Goal: Transaction & Acquisition: Purchase product/service

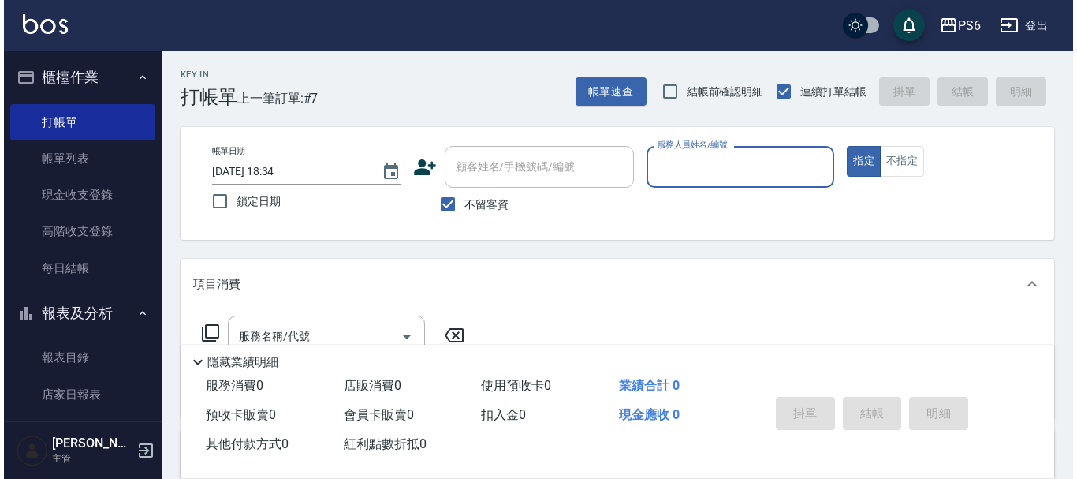
scroll to position [79, 0]
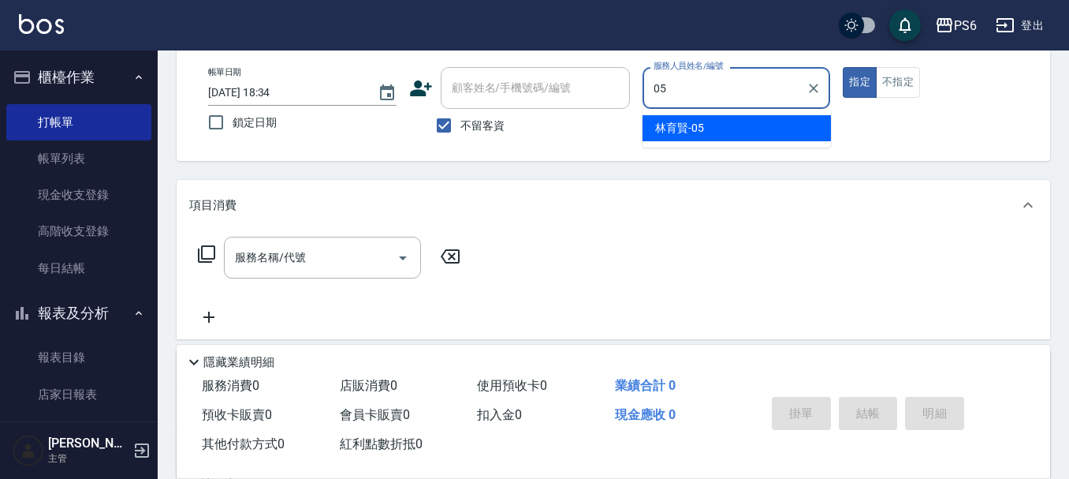
click at [699, 135] on span "[PERSON_NAME]-05" at bounding box center [679, 128] width 49 height 17
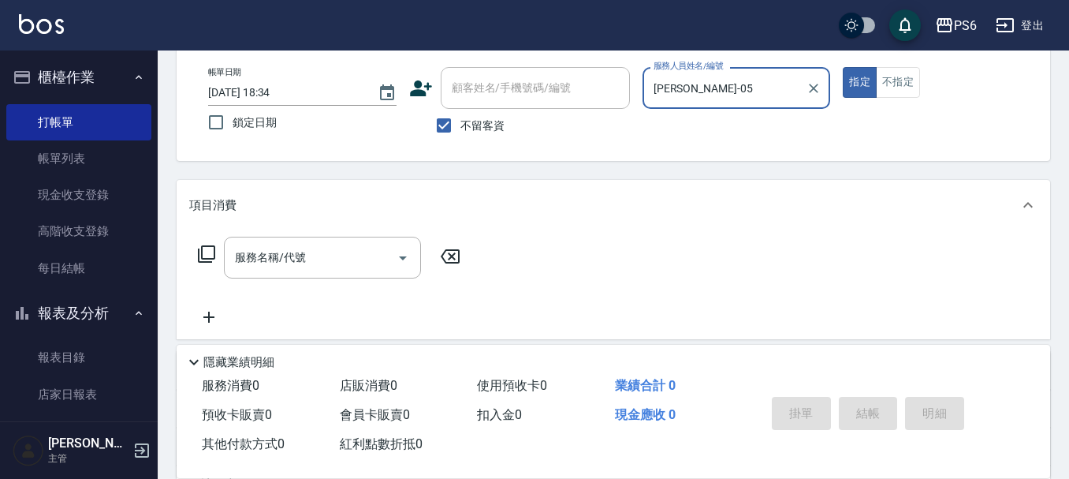
type input "[PERSON_NAME]-05"
click at [210, 252] on icon at bounding box center [206, 253] width 19 height 19
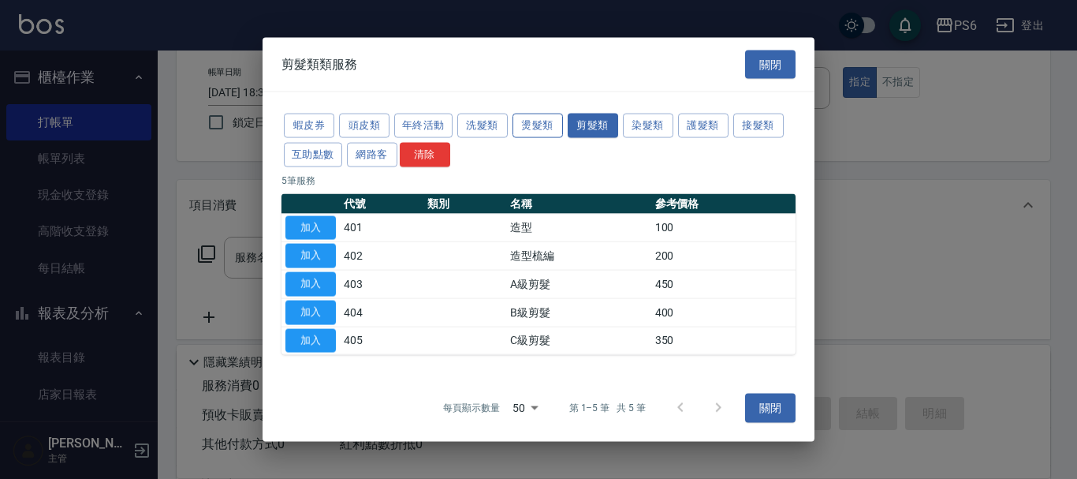
click at [548, 131] on button "燙髮類" at bounding box center [538, 126] width 50 height 24
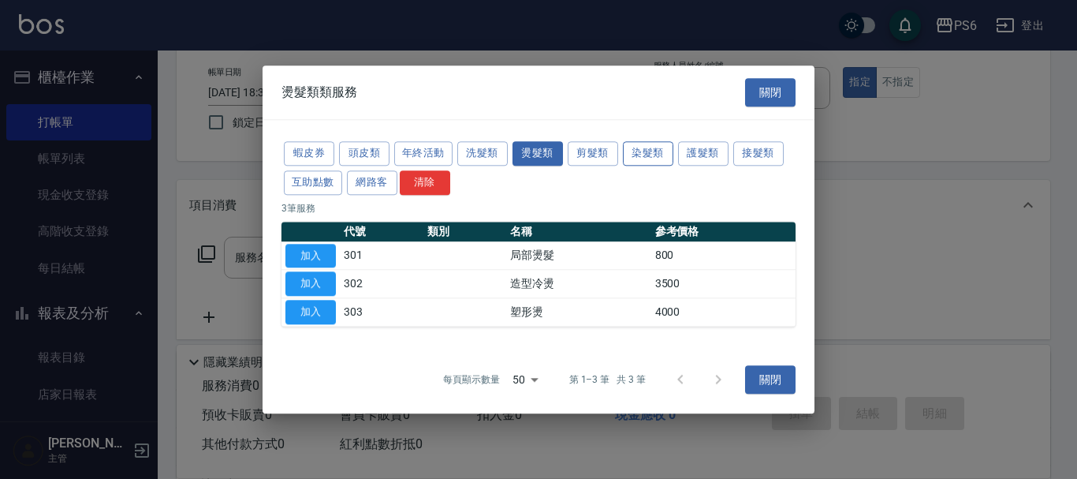
click at [648, 154] on button "染髮類" at bounding box center [648, 153] width 50 height 24
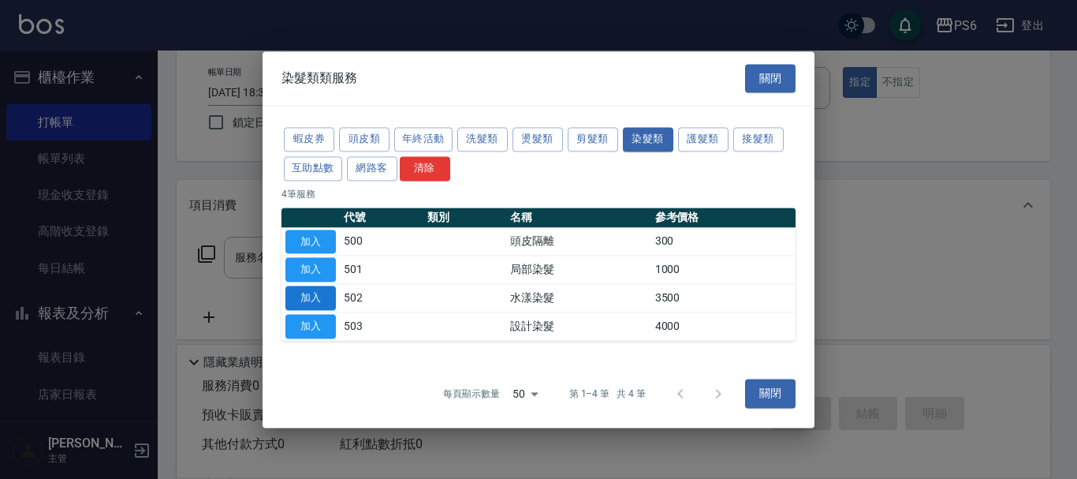
click at [304, 297] on button "加入" at bounding box center [310, 297] width 50 height 24
type input "水漾染髮(502)"
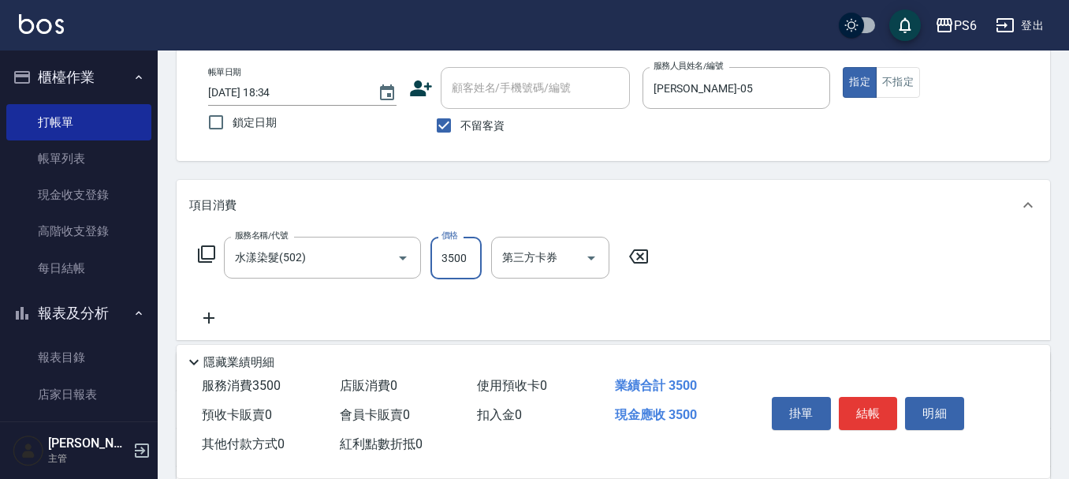
click at [468, 263] on input "3500" at bounding box center [456, 258] width 51 height 43
type input "3200"
drag, startPoint x: 883, startPoint y: 403, endPoint x: 856, endPoint y: 403, distance: 27.6
click at [878, 403] on button "結帳" at bounding box center [868, 413] width 59 height 33
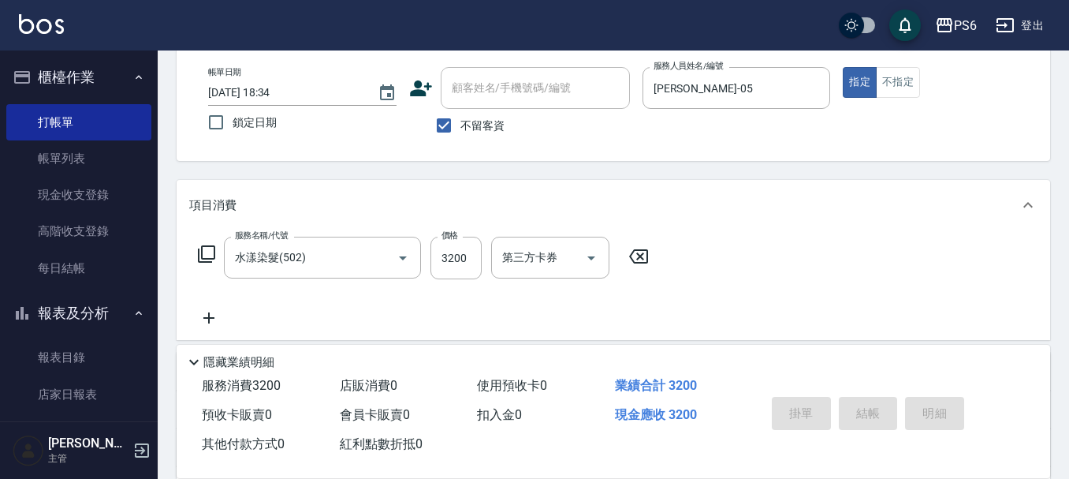
type input "[DATE] 19:41"
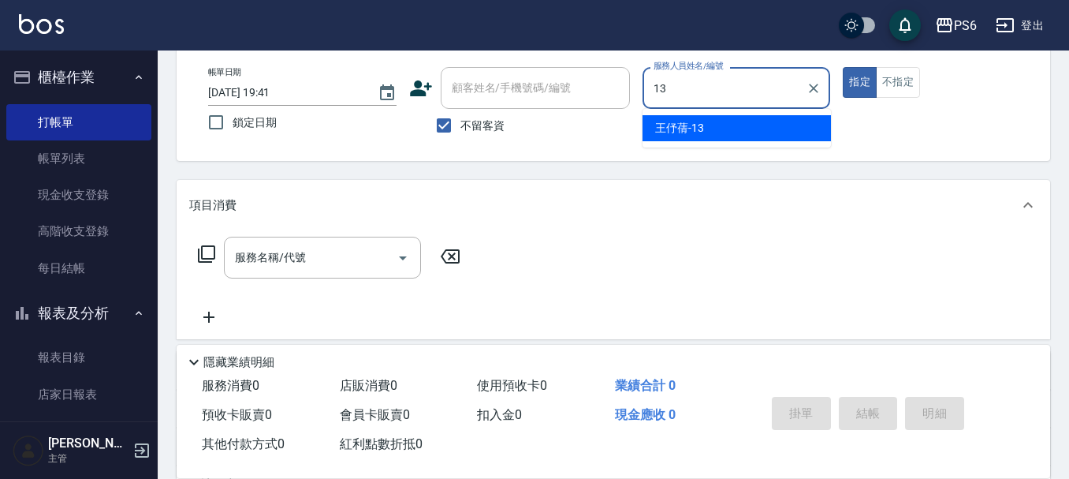
click at [765, 121] on div "[PERSON_NAME]-13" at bounding box center [737, 128] width 188 height 26
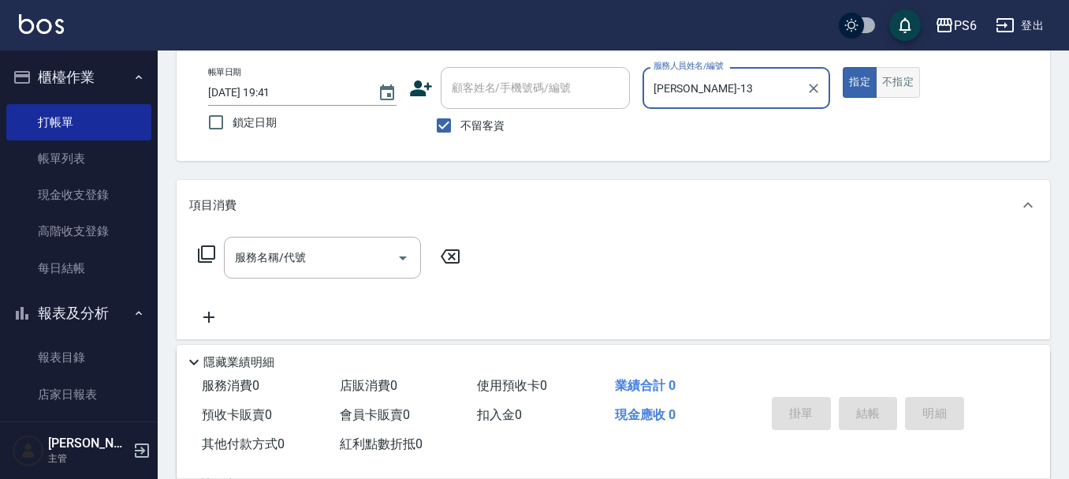
type input "[PERSON_NAME]-13"
click at [901, 88] on button "不指定" at bounding box center [898, 82] width 44 height 31
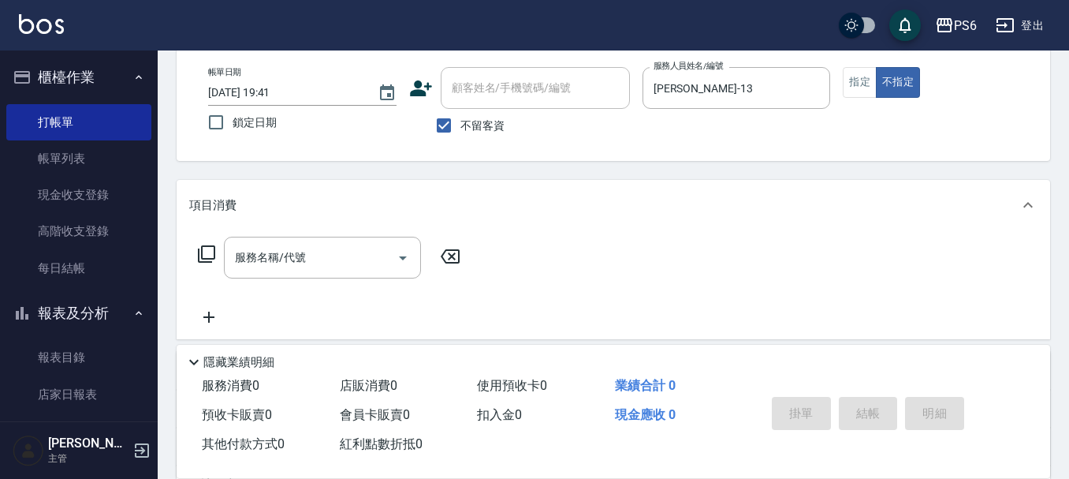
click at [210, 254] on icon at bounding box center [206, 253] width 19 height 19
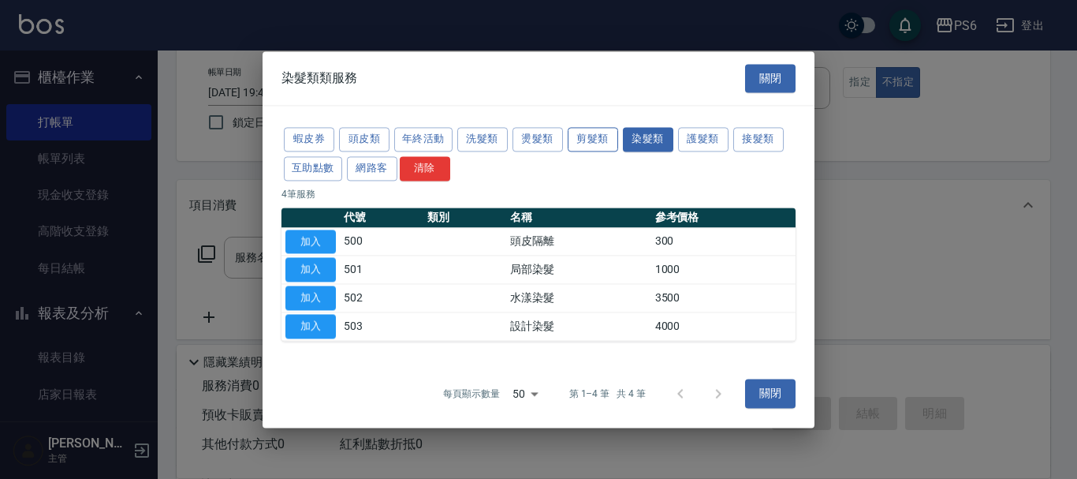
click at [599, 144] on button "剪髮類" at bounding box center [593, 139] width 50 height 24
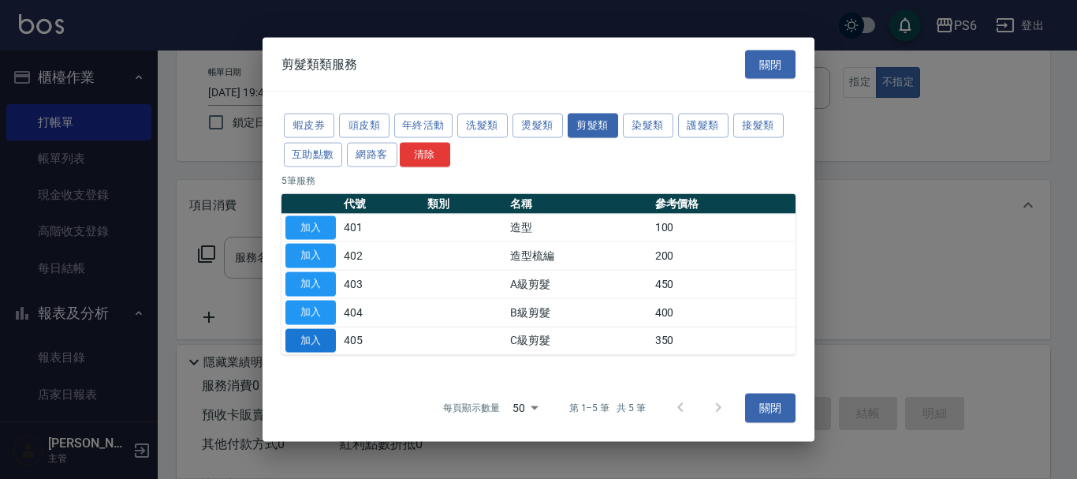
click at [326, 344] on button "加入" at bounding box center [310, 340] width 50 height 24
type input "C級剪髮(405)"
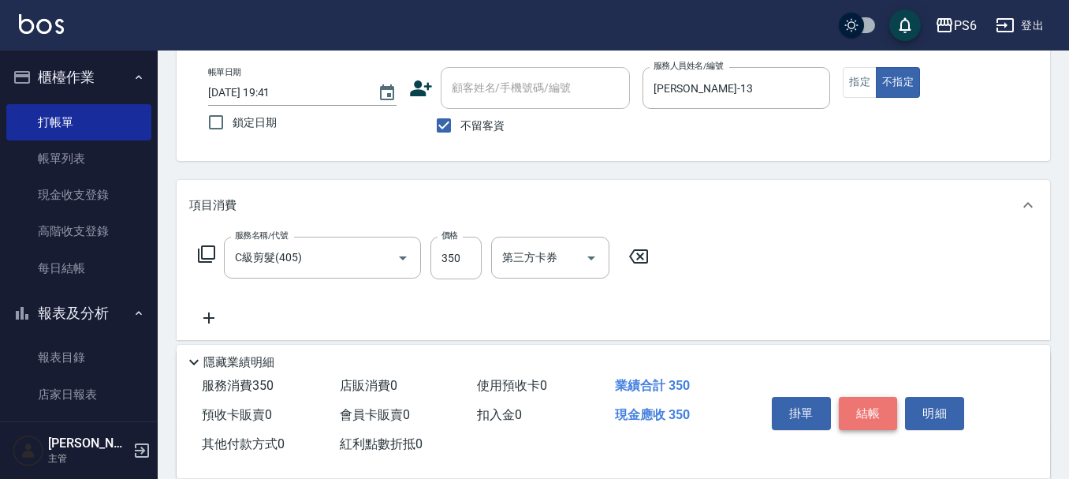
click at [860, 412] on button "結帳" at bounding box center [868, 413] width 59 height 33
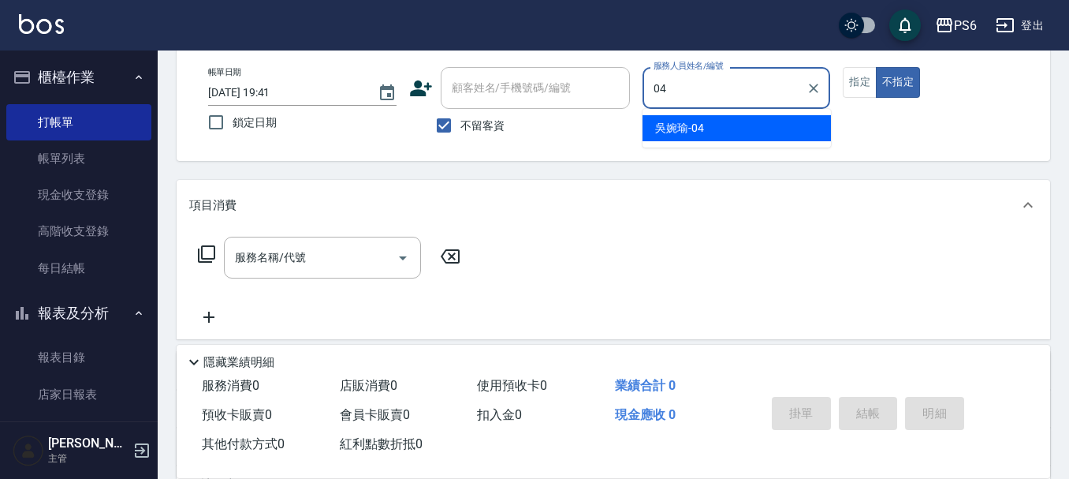
drag, startPoint x: 748, startPoint y: 119, endPoint x: 844, endPoint y: 121, distance: 96.2
click at [748, 121] on div "[PERSON_NAME]-04" at bounding box center [737, 128] width 188 height 26
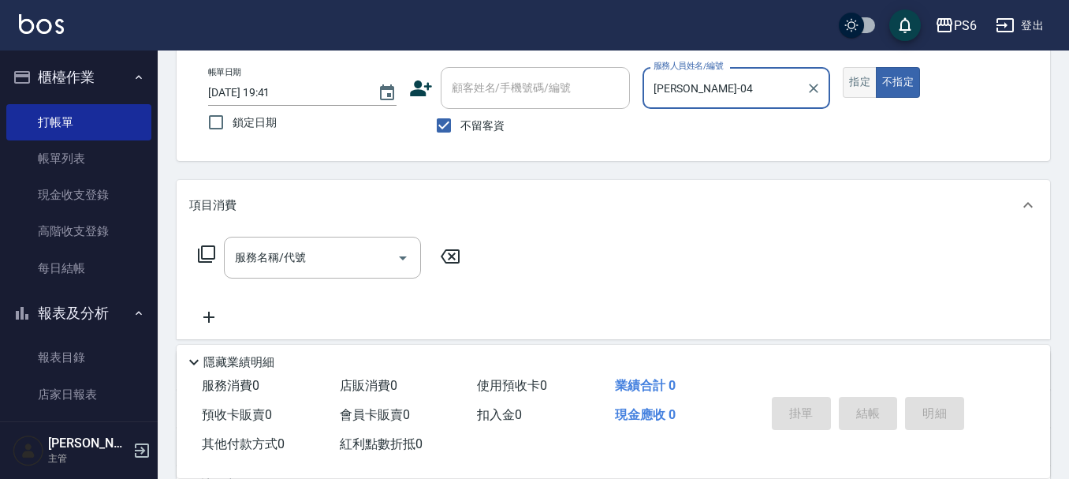
type input "[PERSON_NAME]-04"
click at [853, 91] on button "指定" at bounding box center [860, 82] width 34 height 31
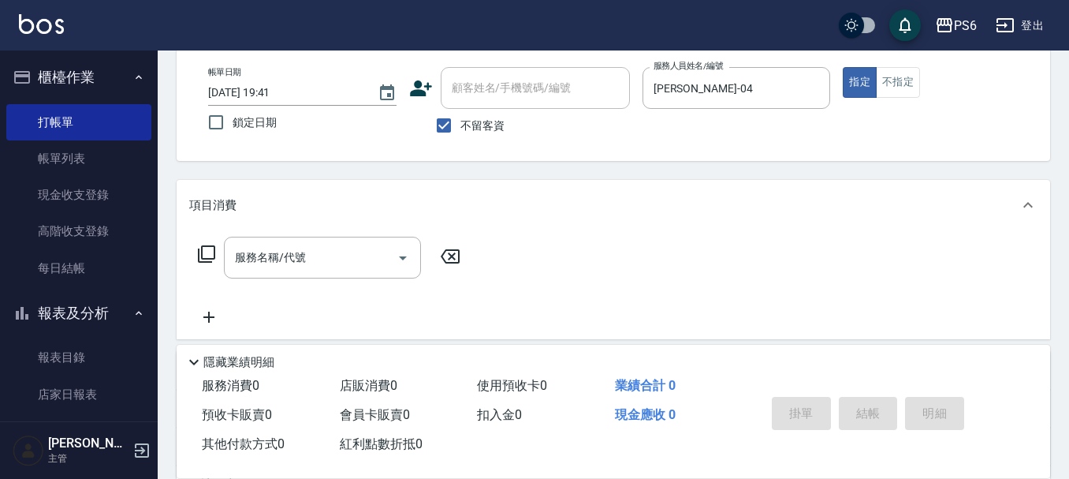
click at [213, 252] on icon at bounding box center [206, 253] width 19 height 19
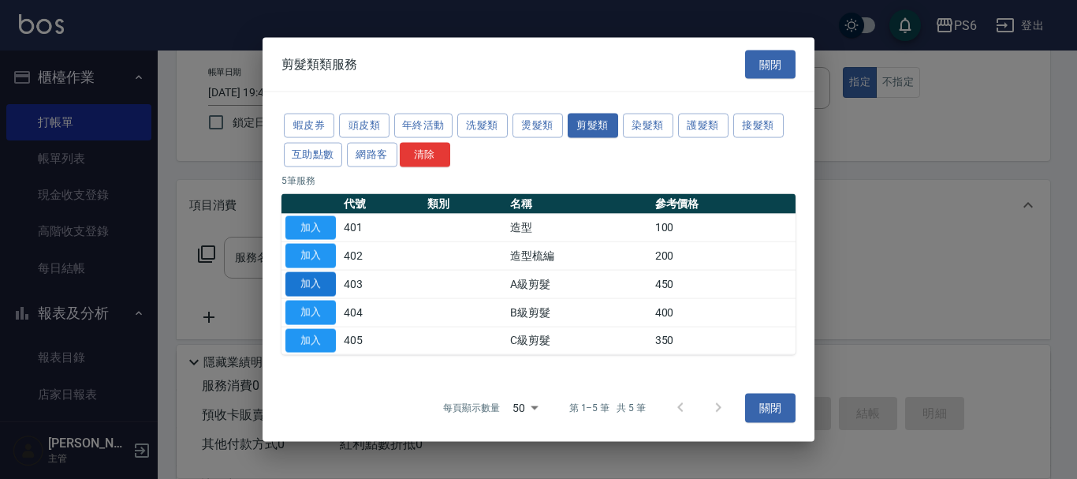
click at [319, 284] on button "加入" at bounding box center [310, 284] width 50 height 24
type input "A級剪髮(403)"
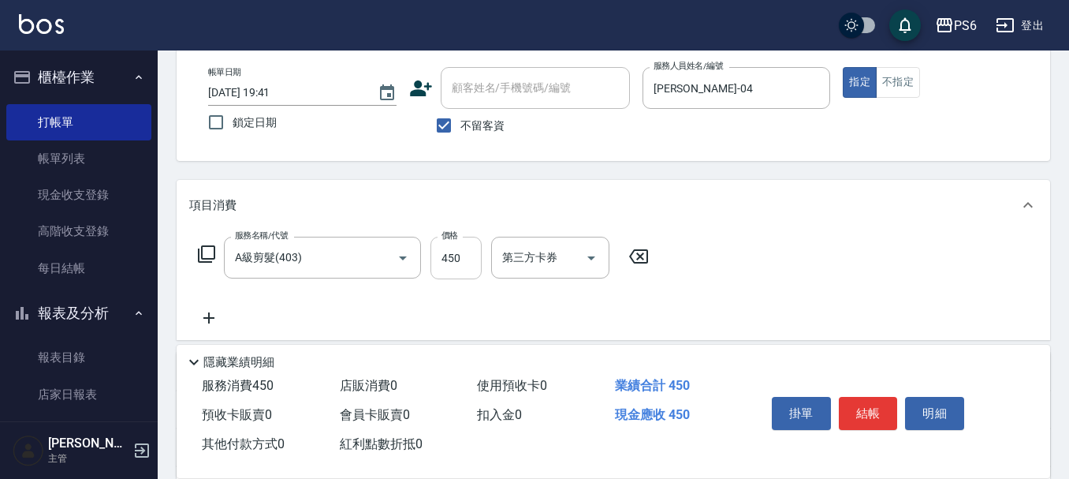
click at [472, 256] on input "450" at bounding box center [456, 258] width 51 height 43
type input "700"
click at [878, 408] on button "結帳" at bounding box center [868, 413] width 59 height 33
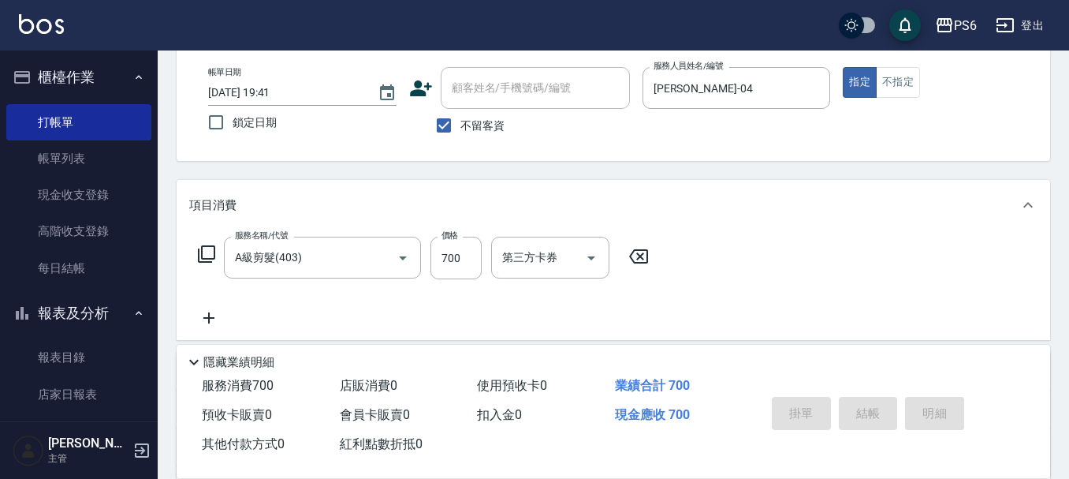
type input "[DATE] 19:42"
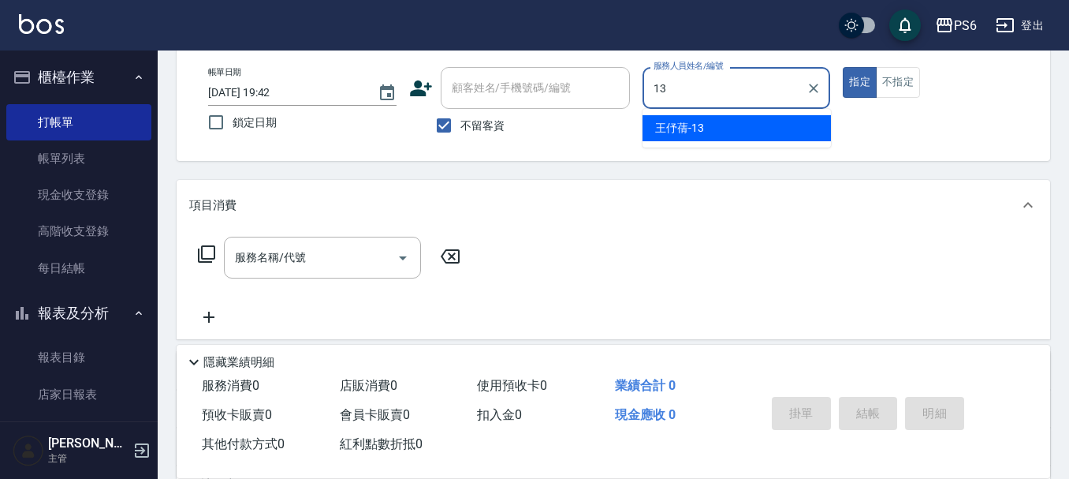
click at [762, 144] on ul "[PERSON_NAME]-13" at bounding box center [737, 128] width 188 height 39
click at [765, 136] on div "[PERSON_NAME]-13" at bounding box center [737, 128] width 188 height 26
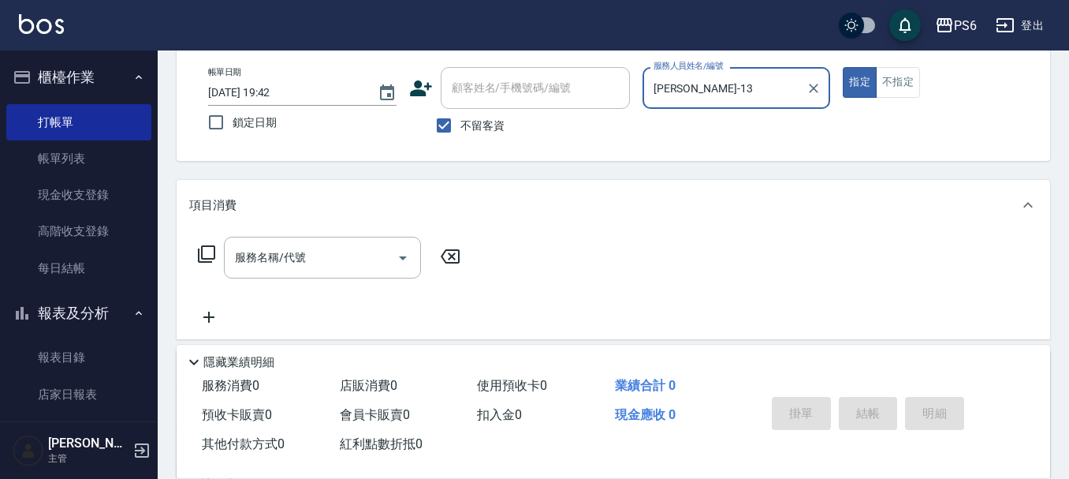
type input "[PERSON_NAME]-13"
click at [201, 257] on icon at bounding box center [206, 253] width 17 height 17
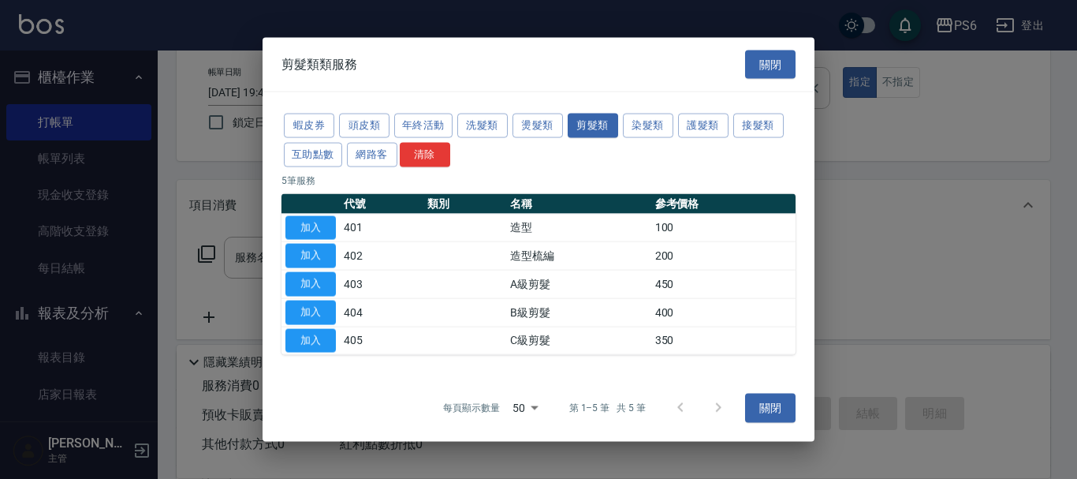
click at [774, 69] on button "關閉" at bounding box center [770, 64] width 50 height 29
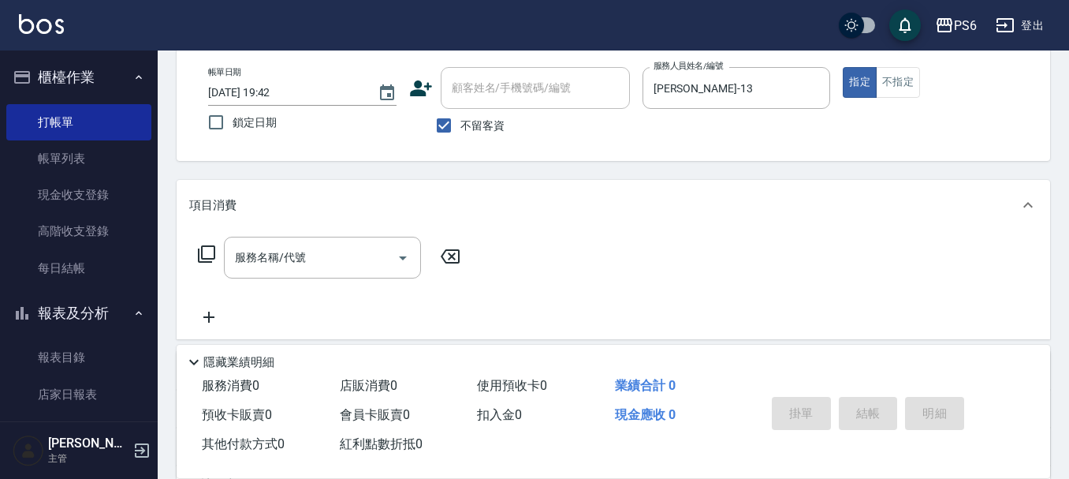
click at [203, 254] on icon at bounding box center [206, 253] width 19 height 19
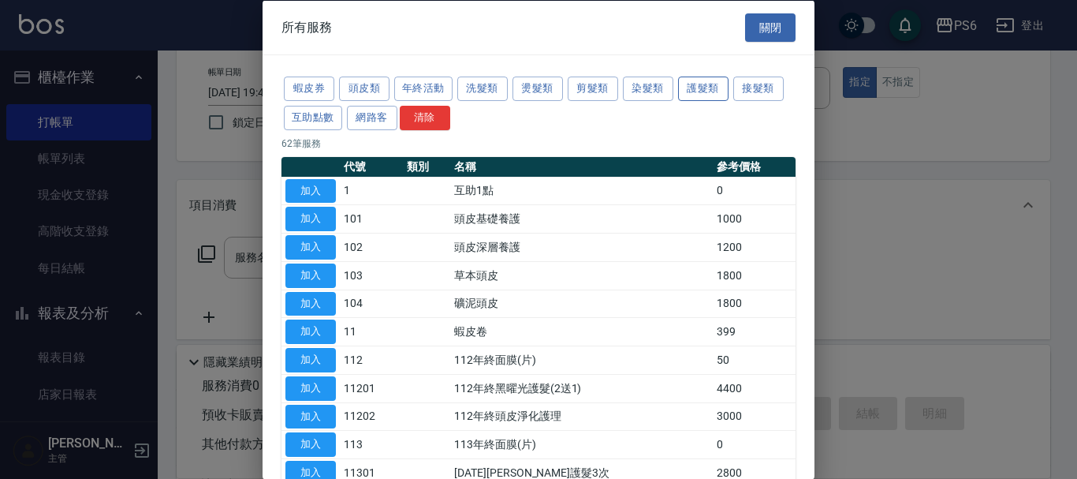
click at [718, 95] on button "護髮類" at bounding box center [703, 88] width 50 height 24
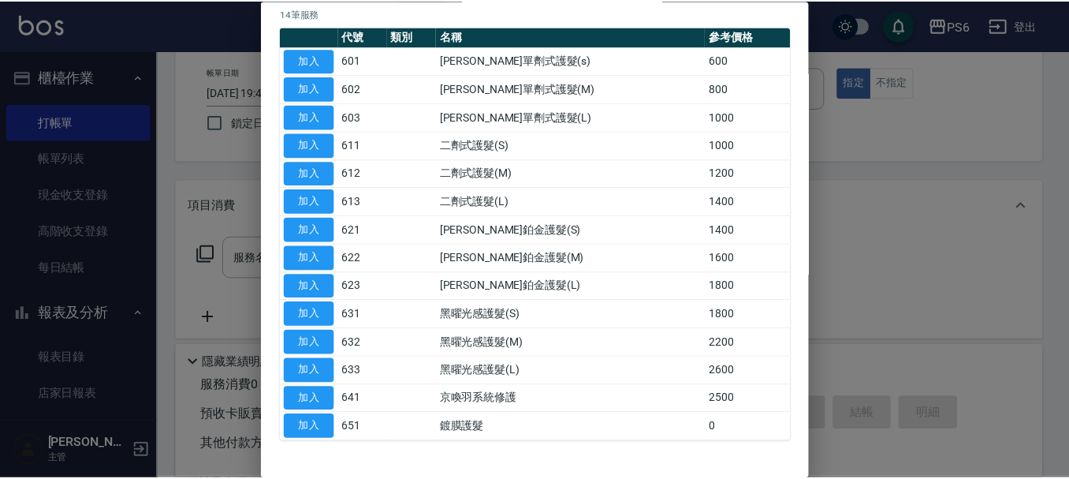
scroll to position [158, 0]
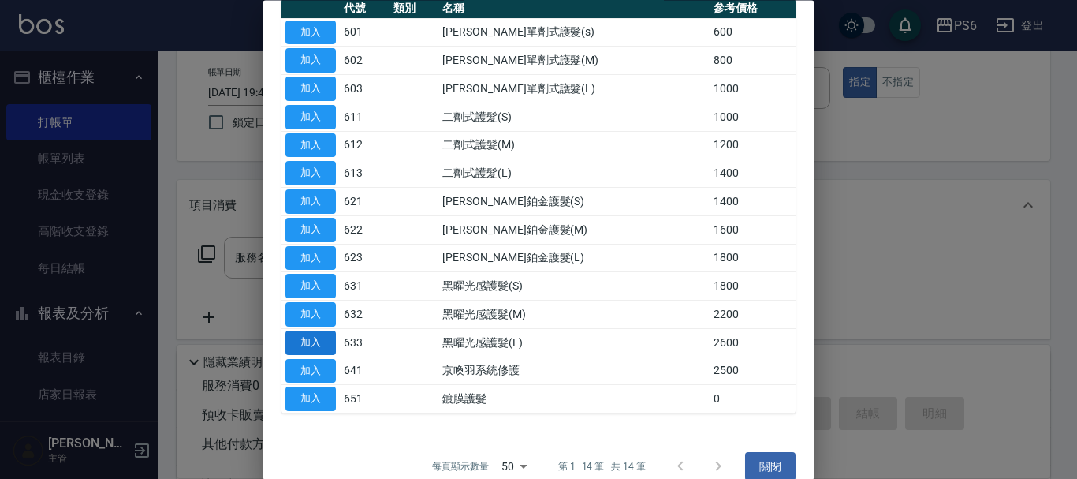
click at [316, 346] on button "加入" at bounding box center [310, 342] width 50 height 24
type input "黑曜光感護髮(L)(633)"
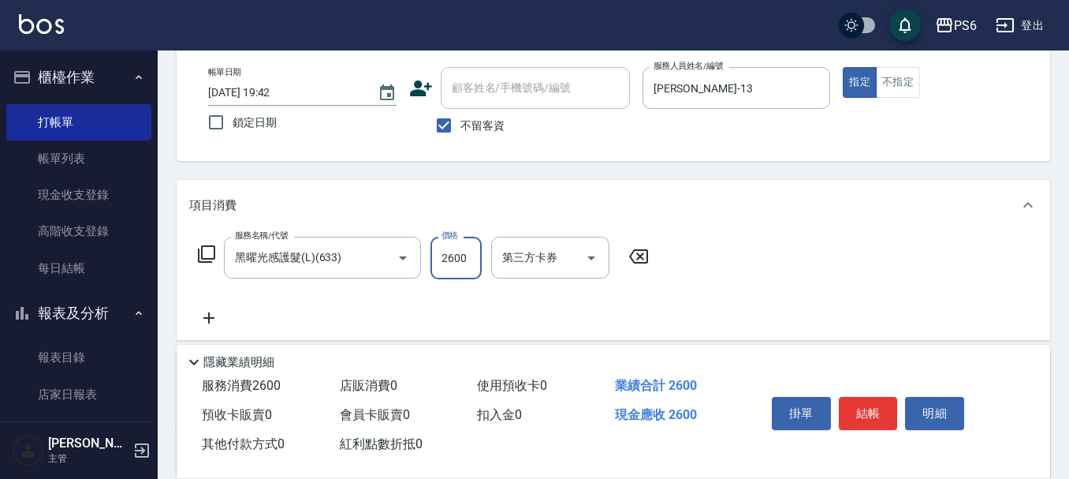
click at [470, 258] on input "2600" at bounding box center [456, 258] width 51 height 43
type input "2000"
click at [473, 125] on span "不留客資" at bounding box center [483, 125] width 44 height 17
click at [461, 125] on input "不留客資" at bounding box center [443, 125] width 33 height 33
checkbox input "false"
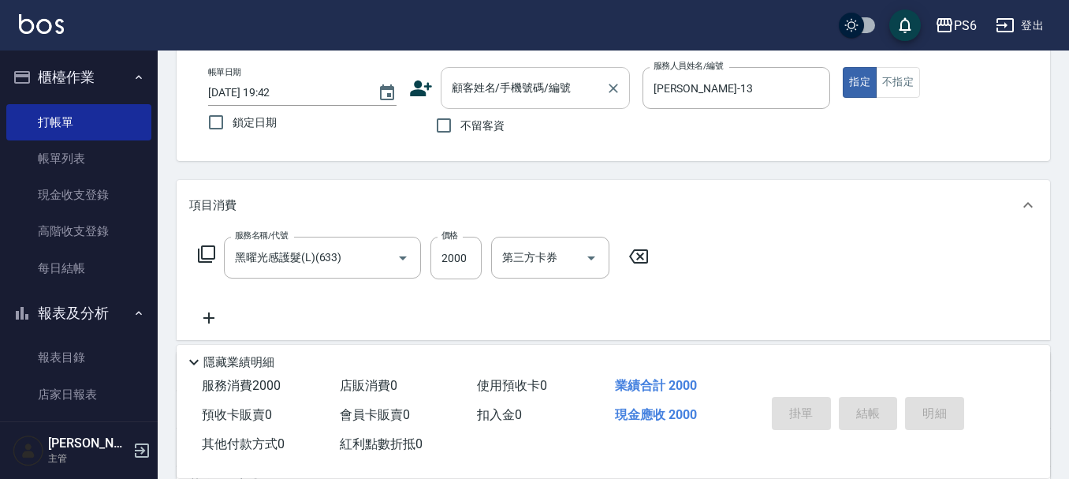
click at [510, 86] on div "顧客姓名/手機號碼/編號 顧客姓名/手機號碼/編號" at bounding box center [535, 88] width 189 height 42
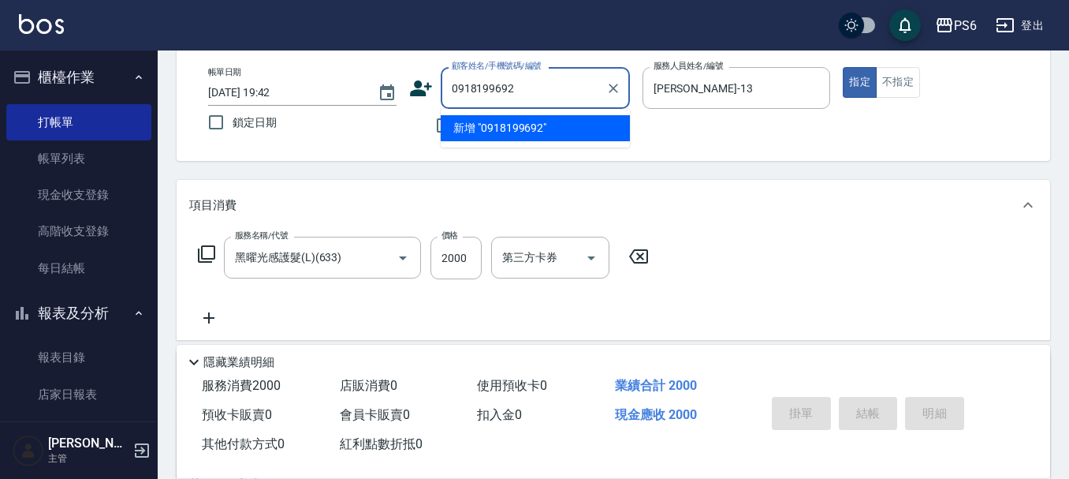
click at [593, 134] on li "新增 "0918199692"" at bounding box center [535, 128] width 189 height 26
type input "0918199692"
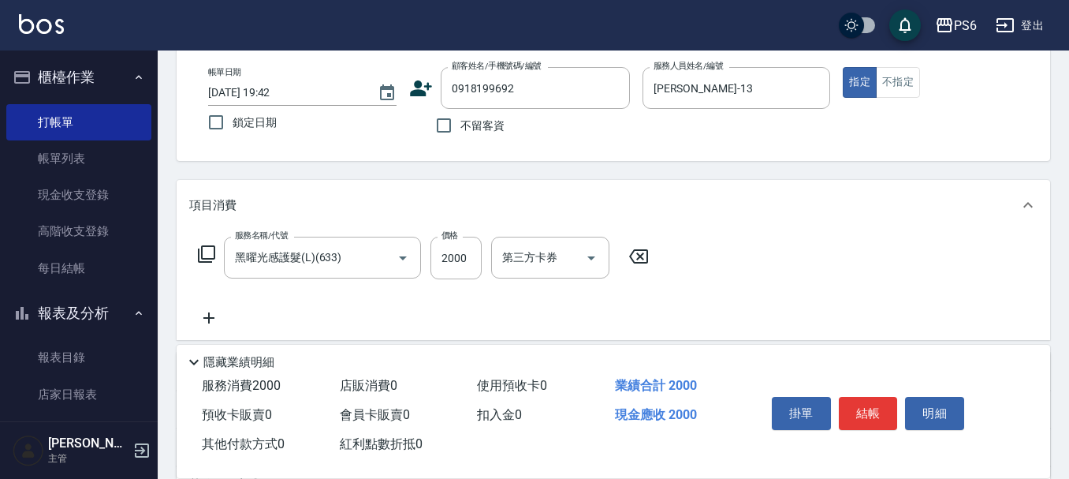
click at [593, 134] on div "不留客資" at bounding box center [519, 125] width 221 height 33
click at [873, 410] on button "結帳" at bounding box center [868, 413] width 59 height 33
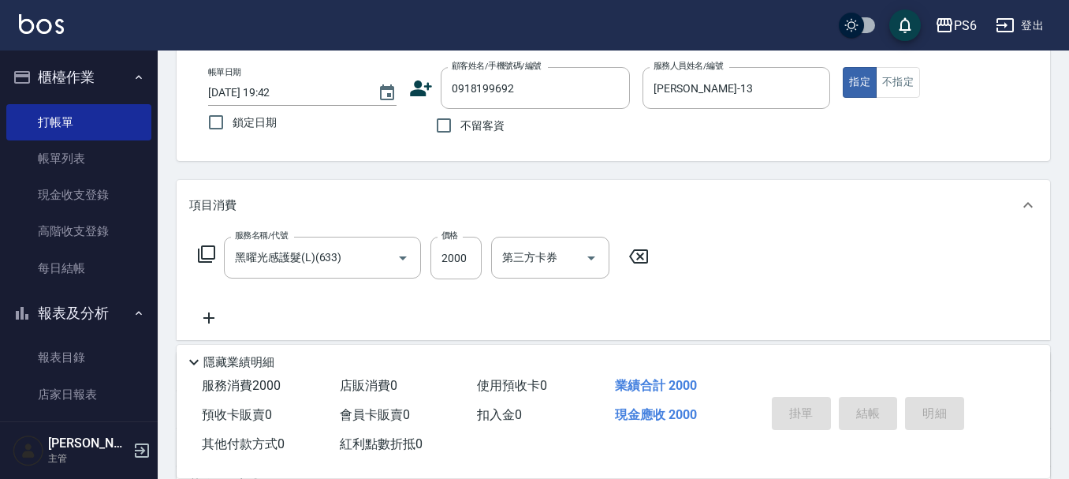
type input "[DATE] 19:43"
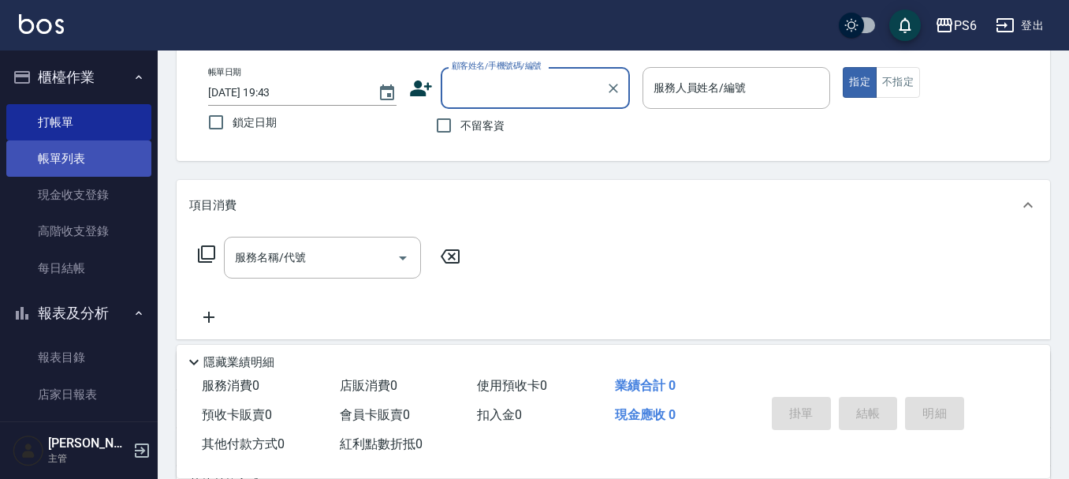
click at [56, 166] on link "帳單列表" at bounding box center [78, 158] width 145 height 36
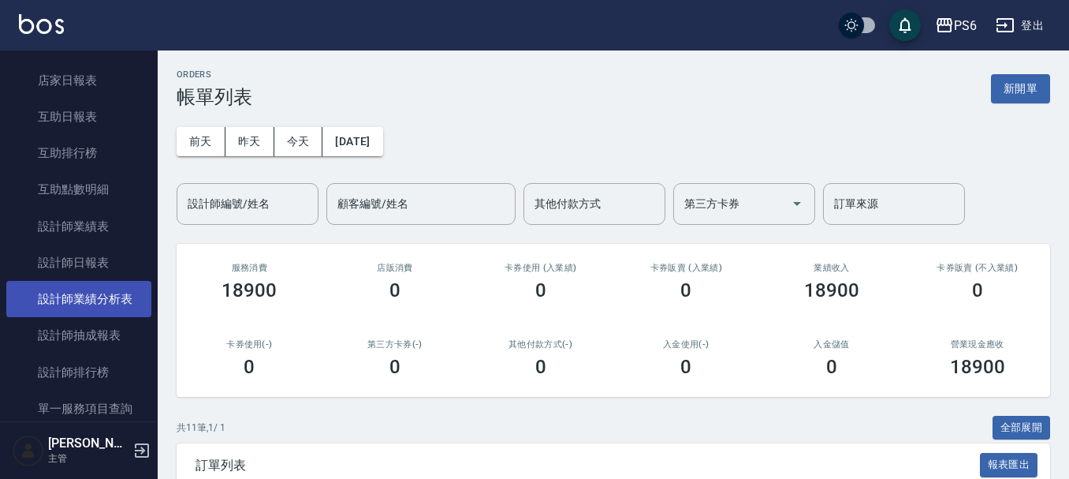
scroll to position [315, 0]
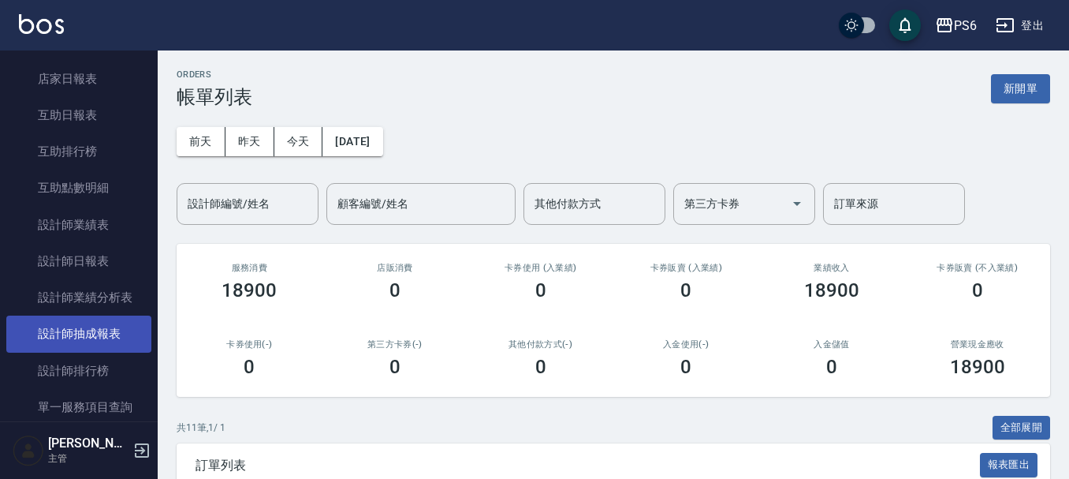
click at [107, 334] on link "設計師抽成報表" at bounding box center [78, 333] width 145 height 36
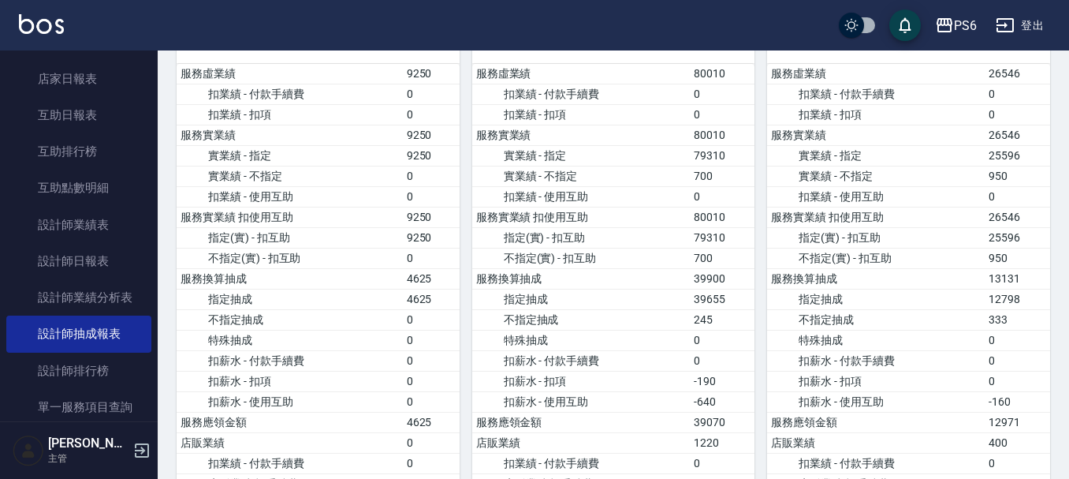
scroll to position [315, 0]
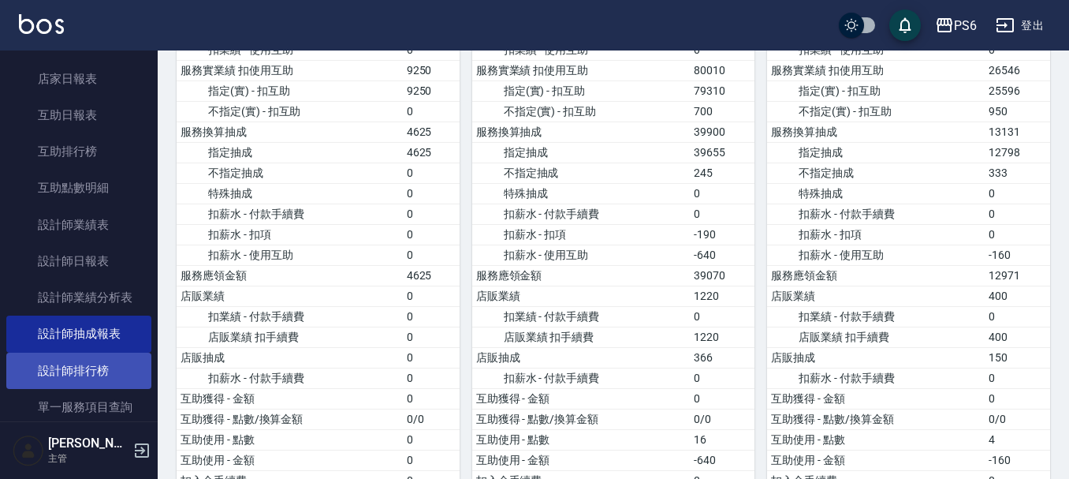
click at [88, 371] on link "設計師排行榜" at bounding box center [78, 370] width 145 height 36
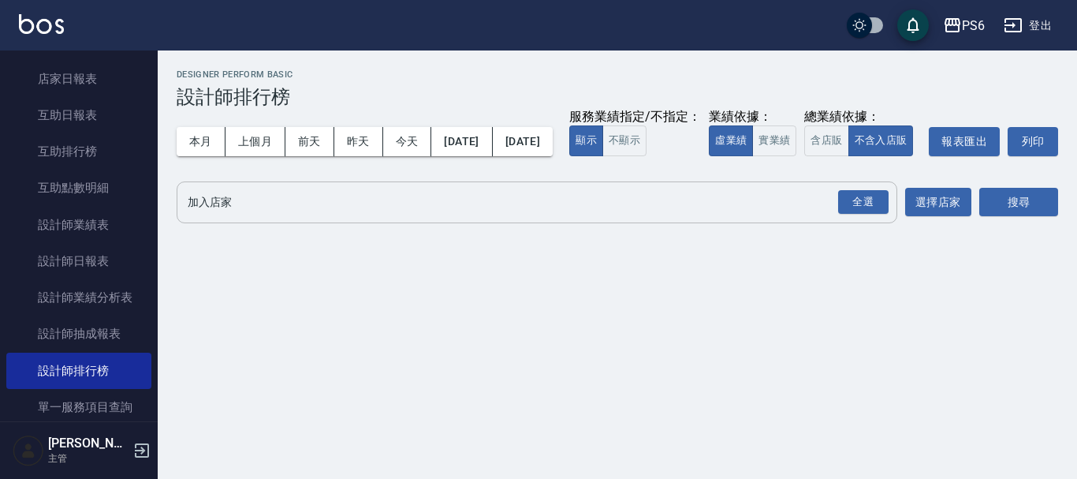
click at [408, 216] on input "加入店家" at bounding box center [525, 202] width 683 height 28
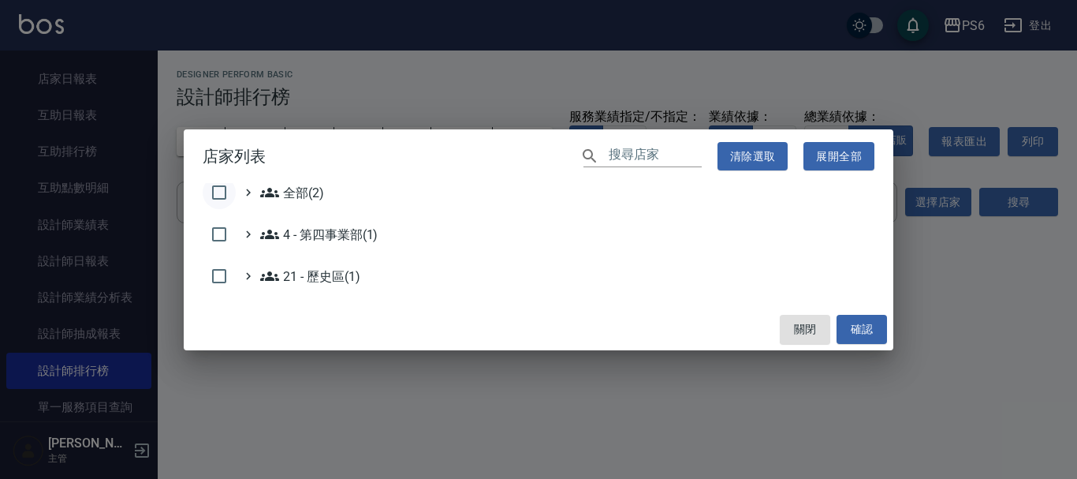
click at [221, 195] on input "checkbox" at bounding box center [219, 192] width 33 height 33
checkbox input "true"
click at [848, 324] on button "確認" at bounding box center [862, 329] width 50 height 29
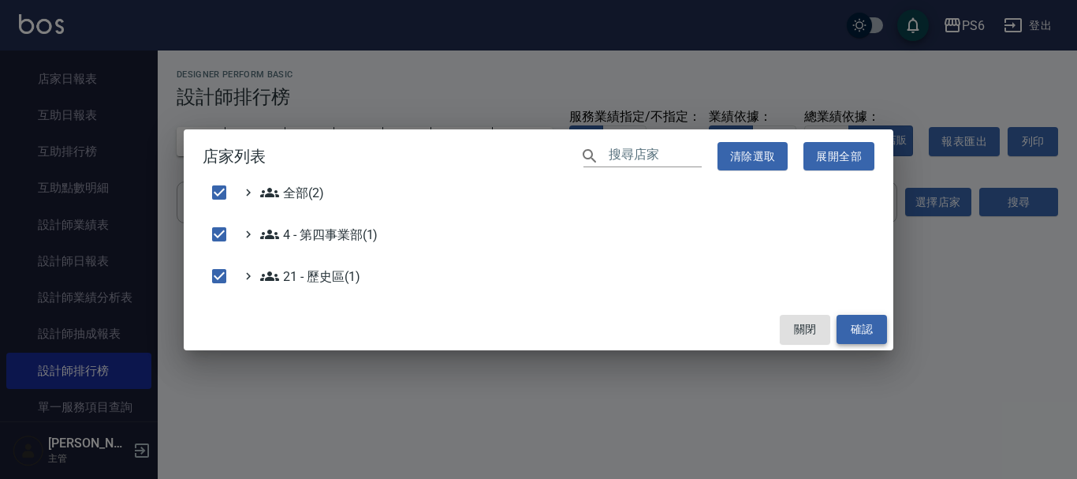
checkbox input "false"
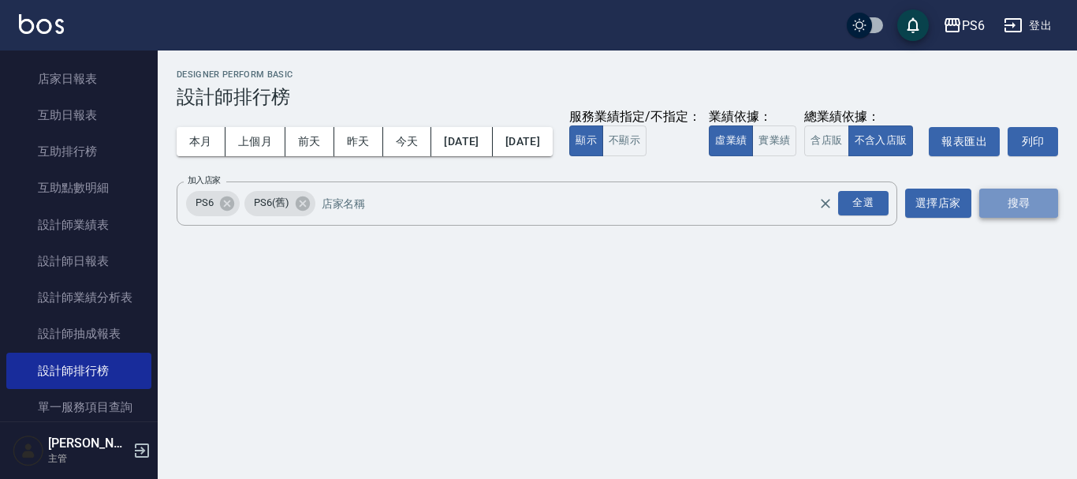
click at [994, 218] on button "搜尋" at bounding box center [1018, 202] width 79 height 29
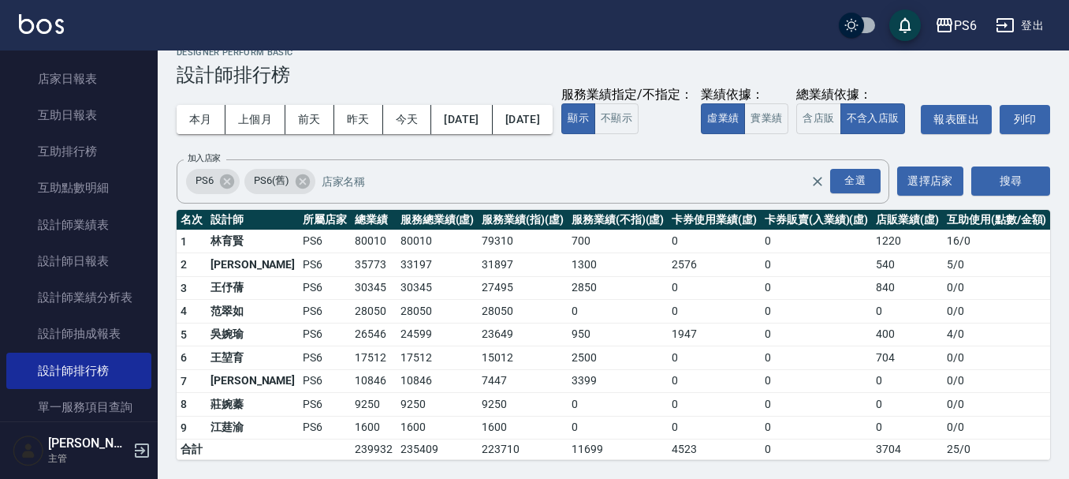
scroll to position [54, 0]
